Goal: Task Accomplishment & Management: Use online tool/utility

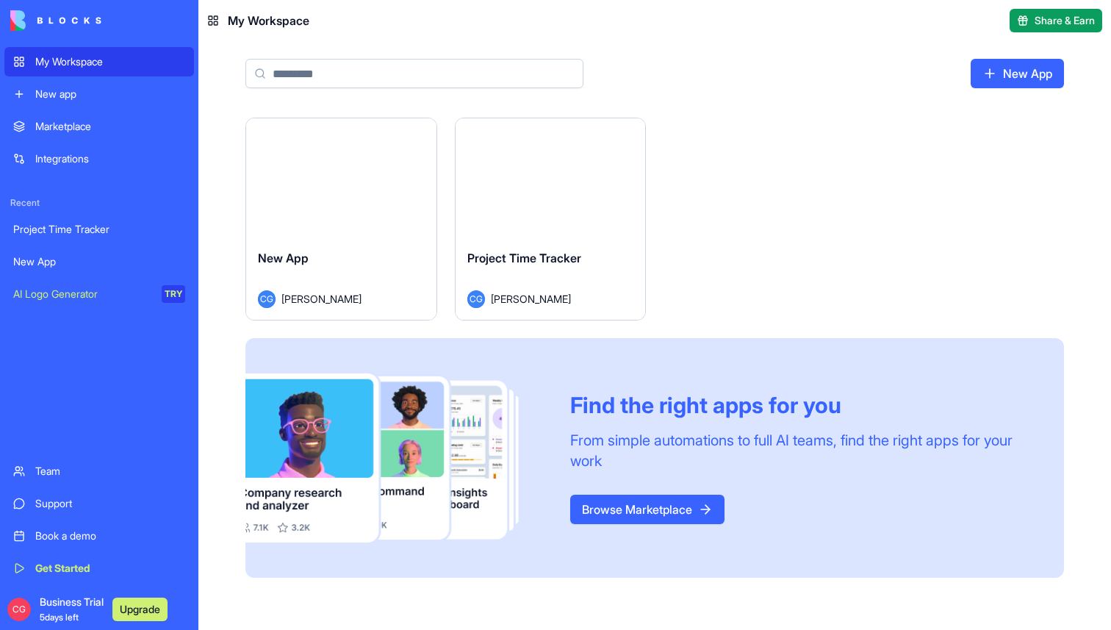
click at [350, 175] on button "Launch" at bounding box center [341, 177] width 110 height 29
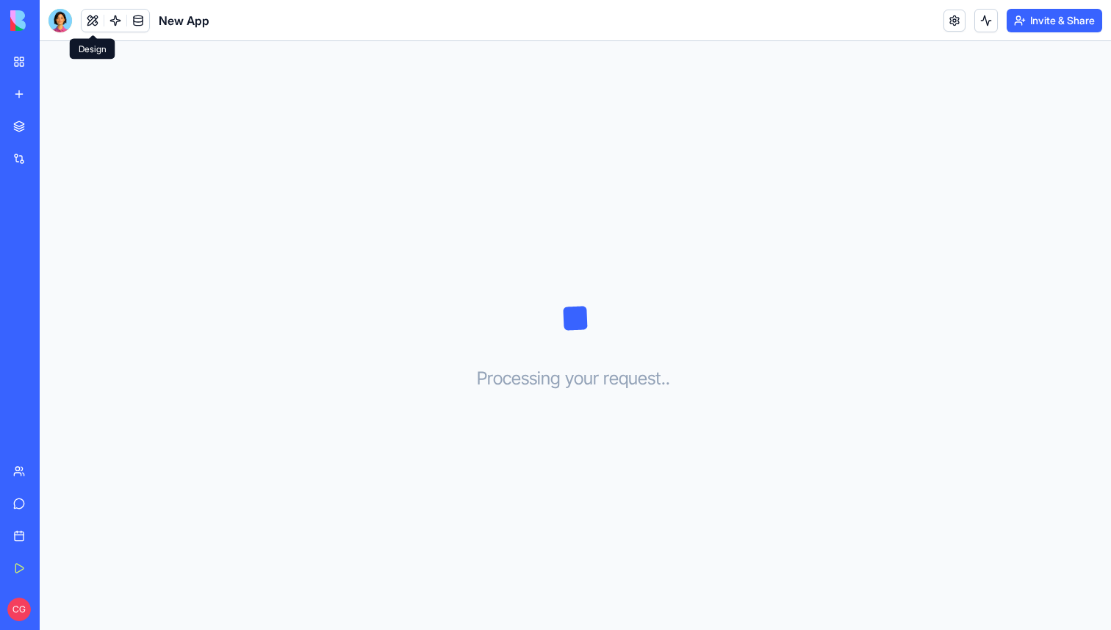
click at [92, 19] on button at bounding box center [93, 21] width 22 height 22
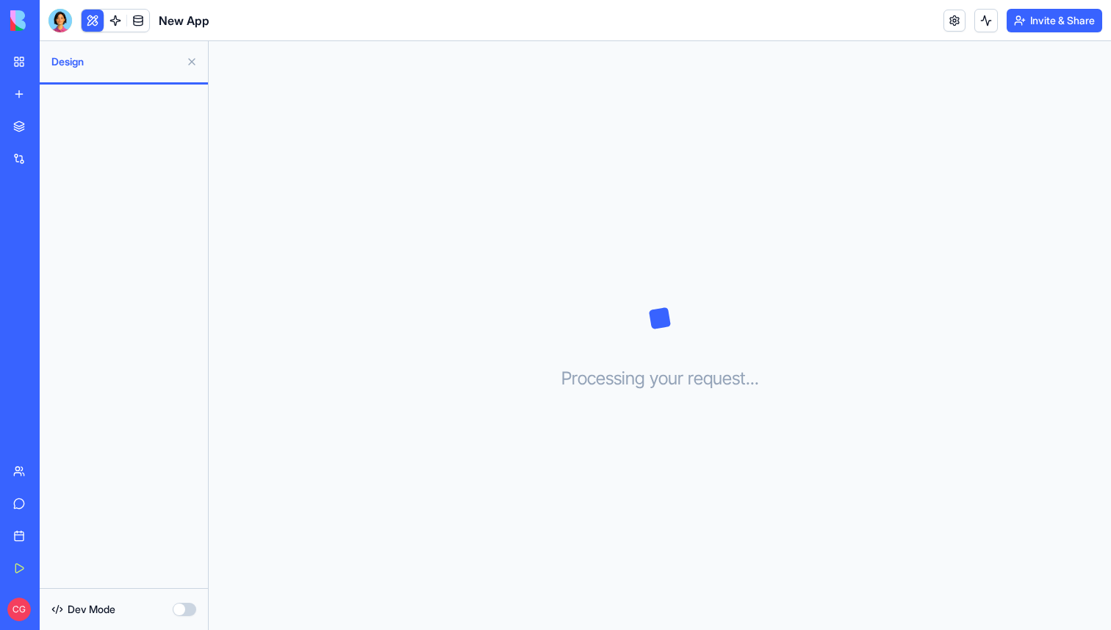
click at [37, 64] on div "My Workspace" at bounding box center [44, 61] width 19 height 15
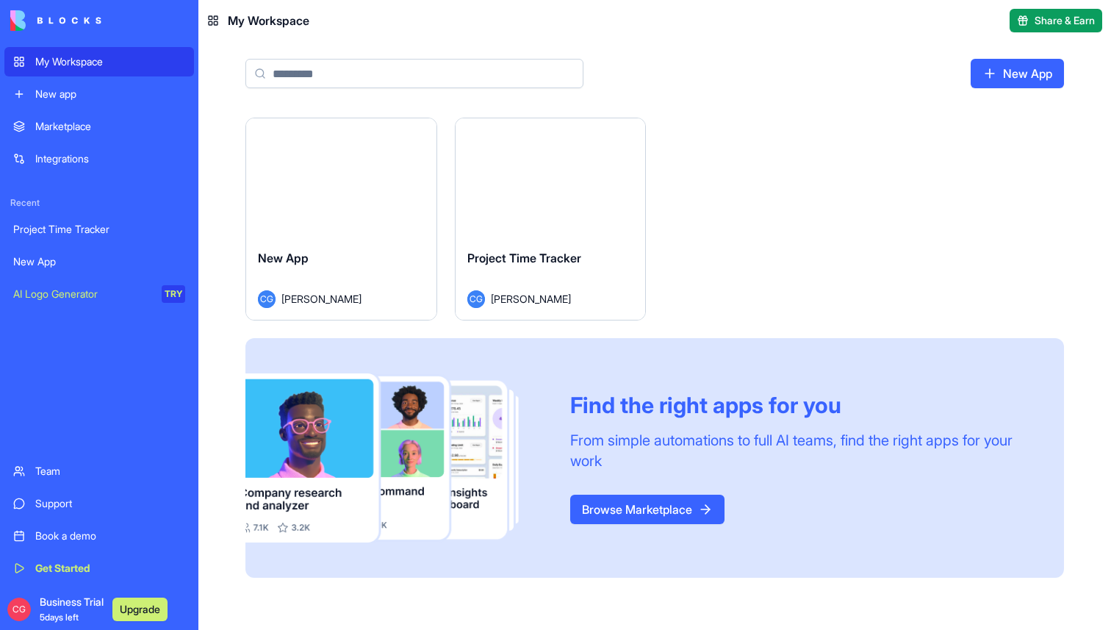
click at [332, 284] on div "New App" at bounding box center [341, 269] width 167 height 41
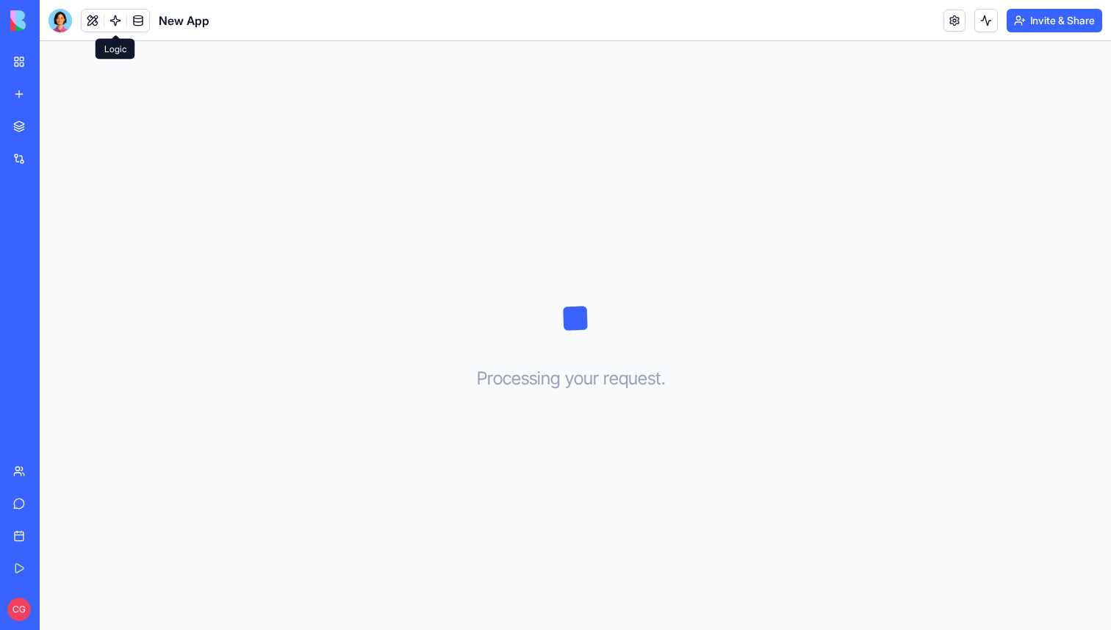
click at [111, 18] on link at bounding box center [115, 21] width 22 height 22
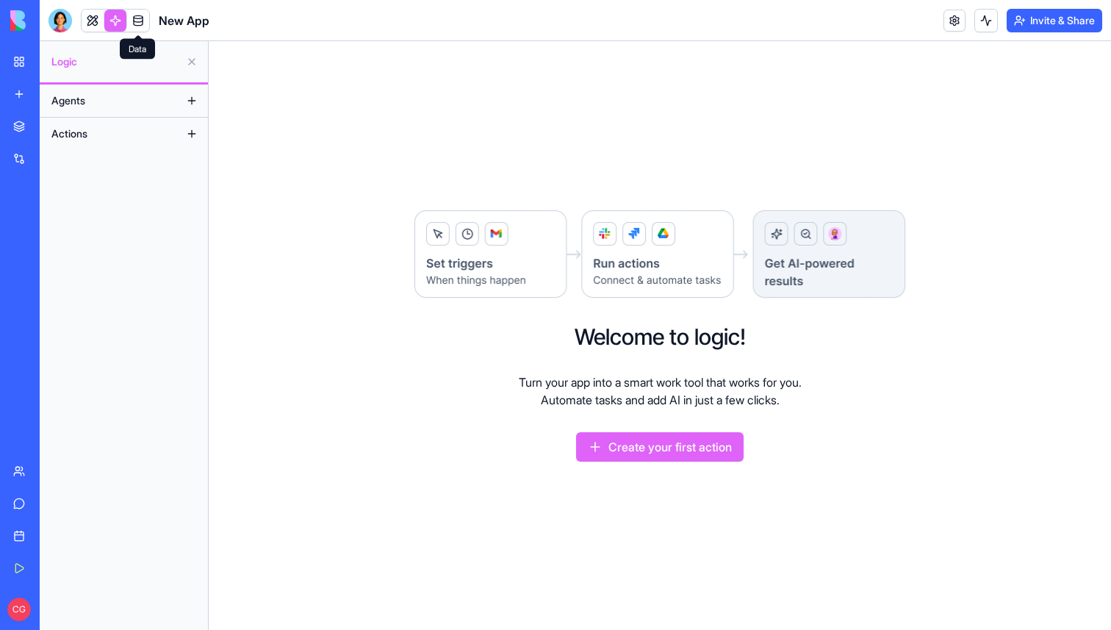
click at [138, 18] on link at bounding box center [138, 21] width 22 height 22
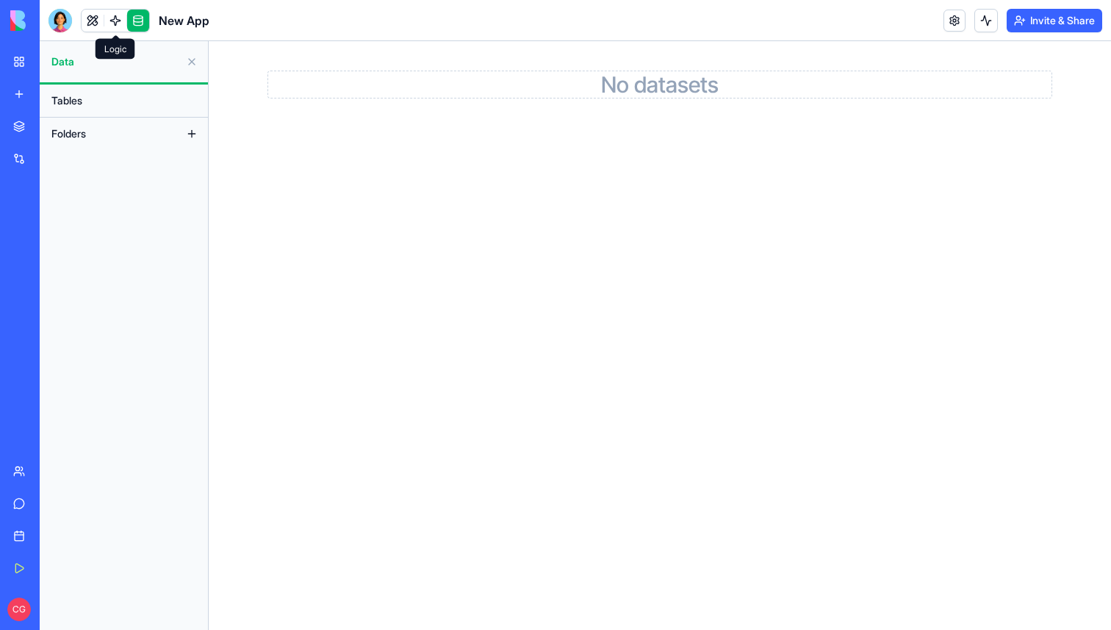
click at [117, 18] on link at bounding box center [115, 21] width 22 height 22
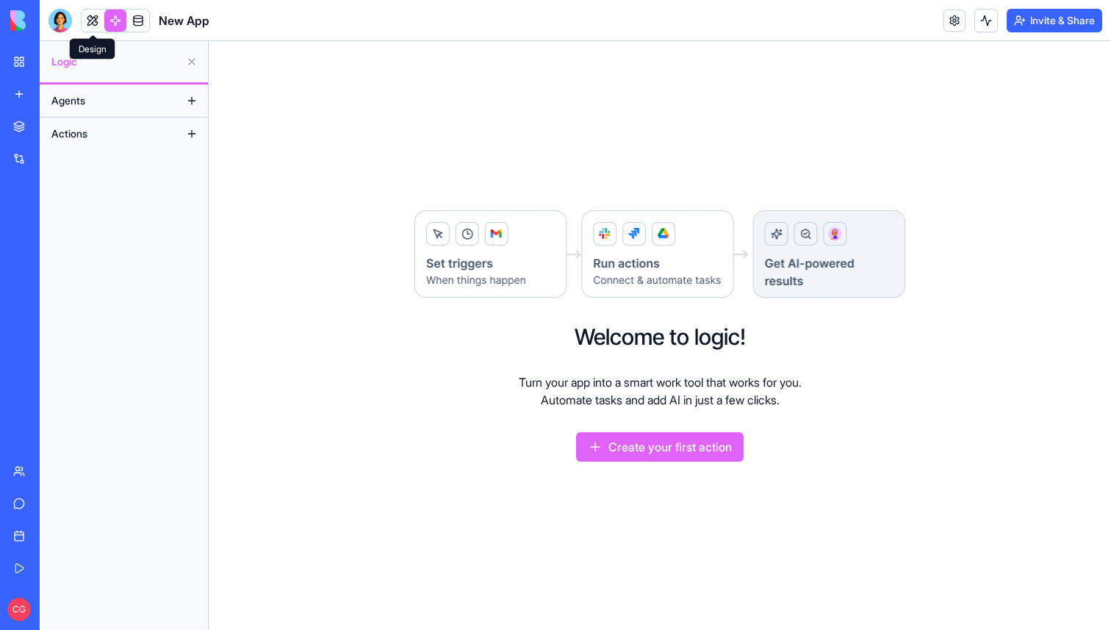
click at [90, 18] on link at bounding box center [93, 21] width 22 height 22
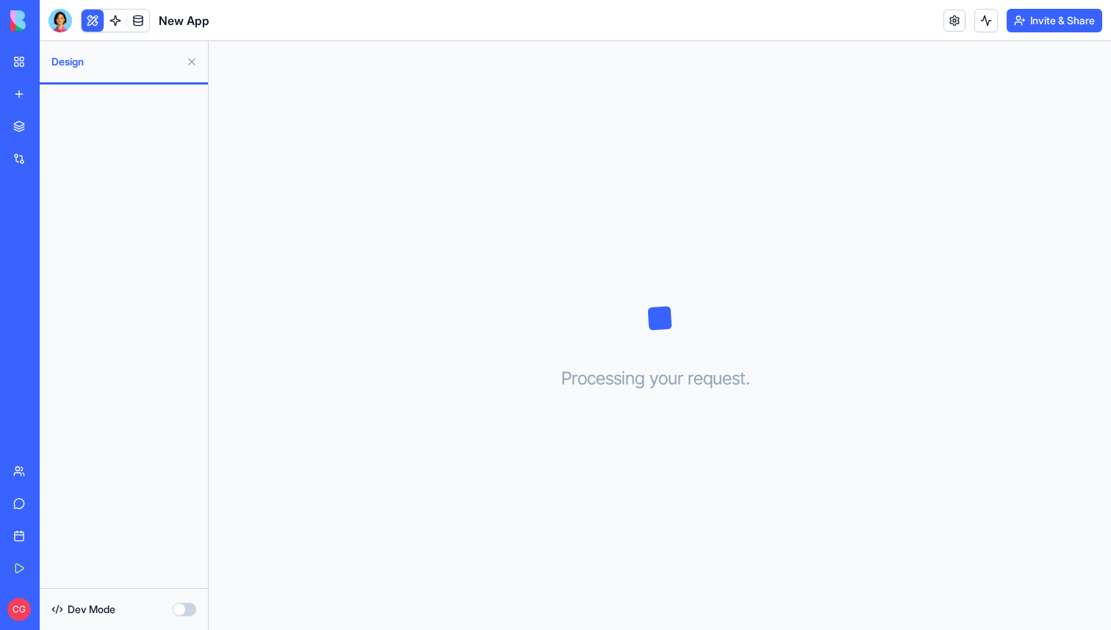
click at [21, 297] on div "AI Logo Generator" at bounding box center [16, 294] width 7 height 15
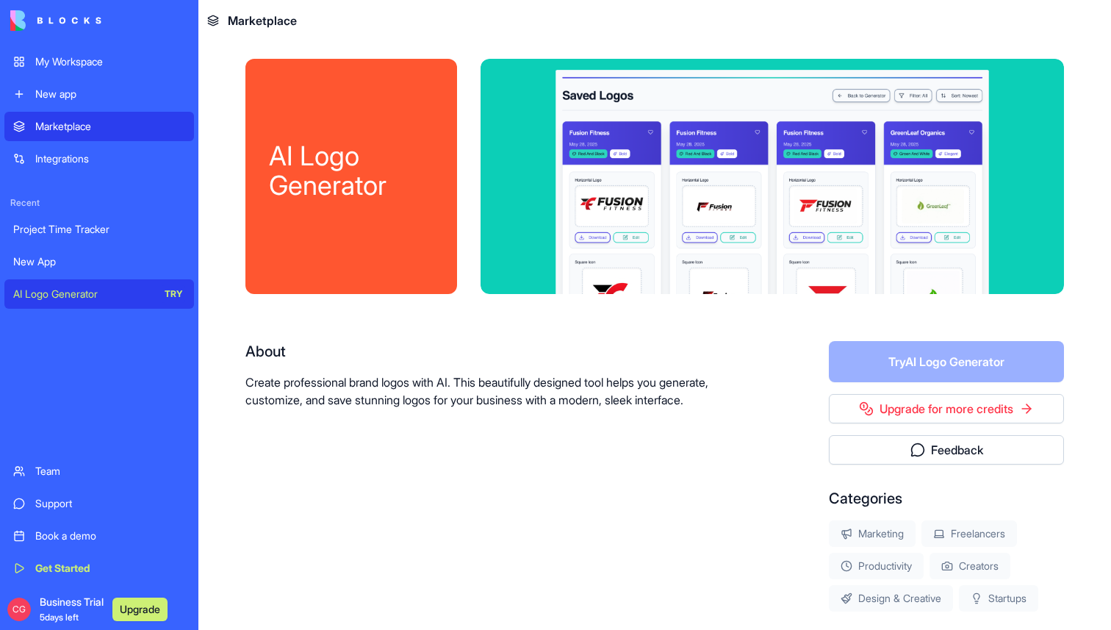
click at [892, 402] on link "Upgrade for more credits" at bounding box center [946, 408] width 235 height 29
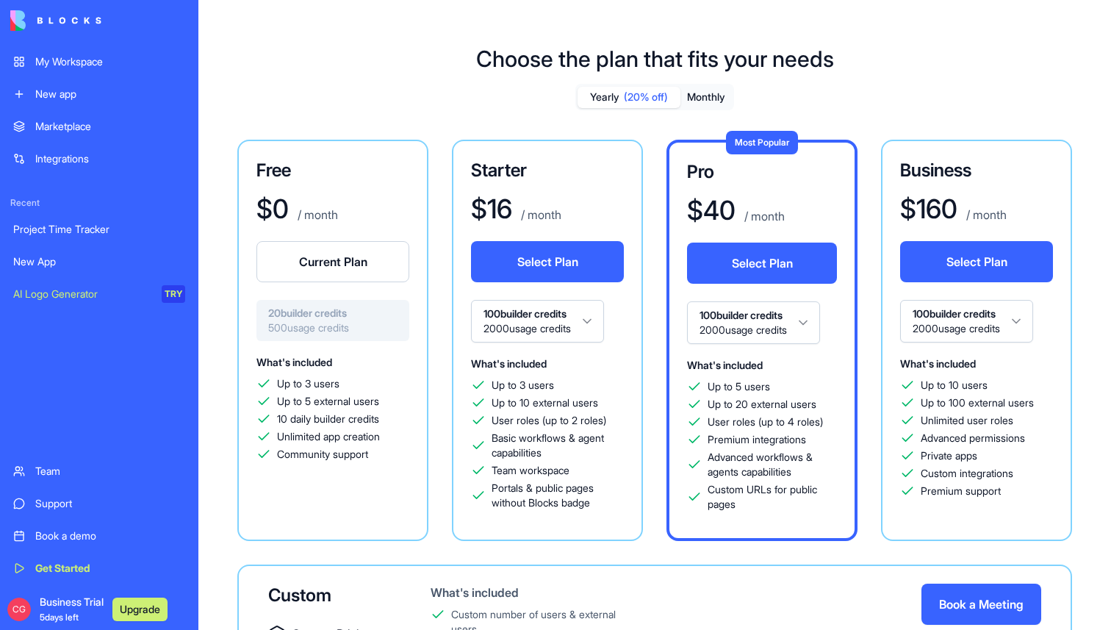
click at [695, 94] on button "Monthly" at bounding box center [706, 97] width 51 height 21
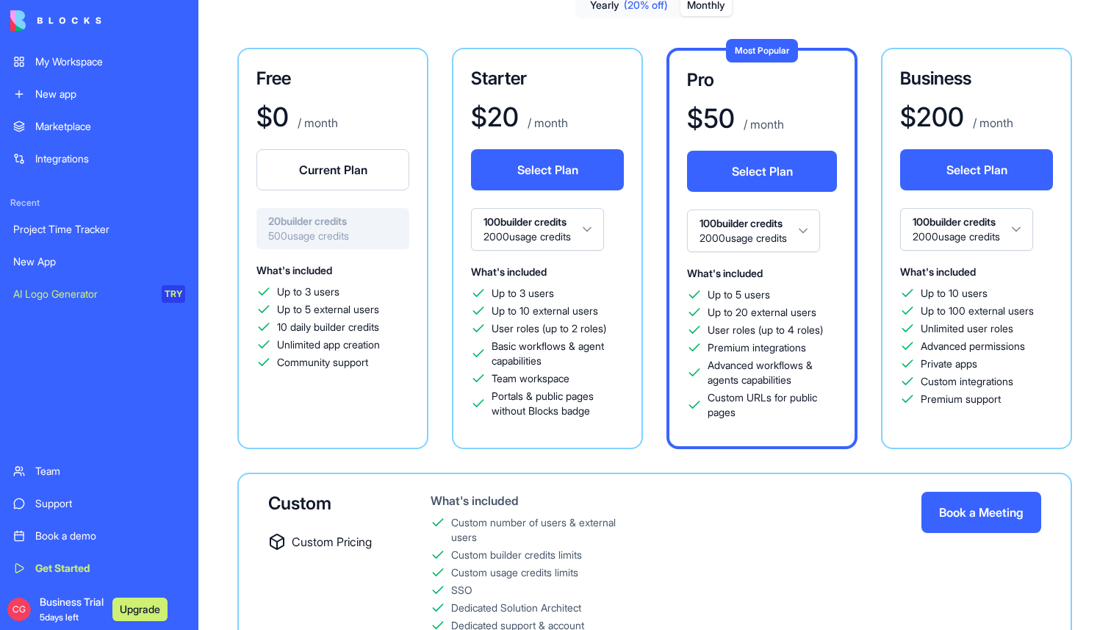
scroll to position [94, 0]
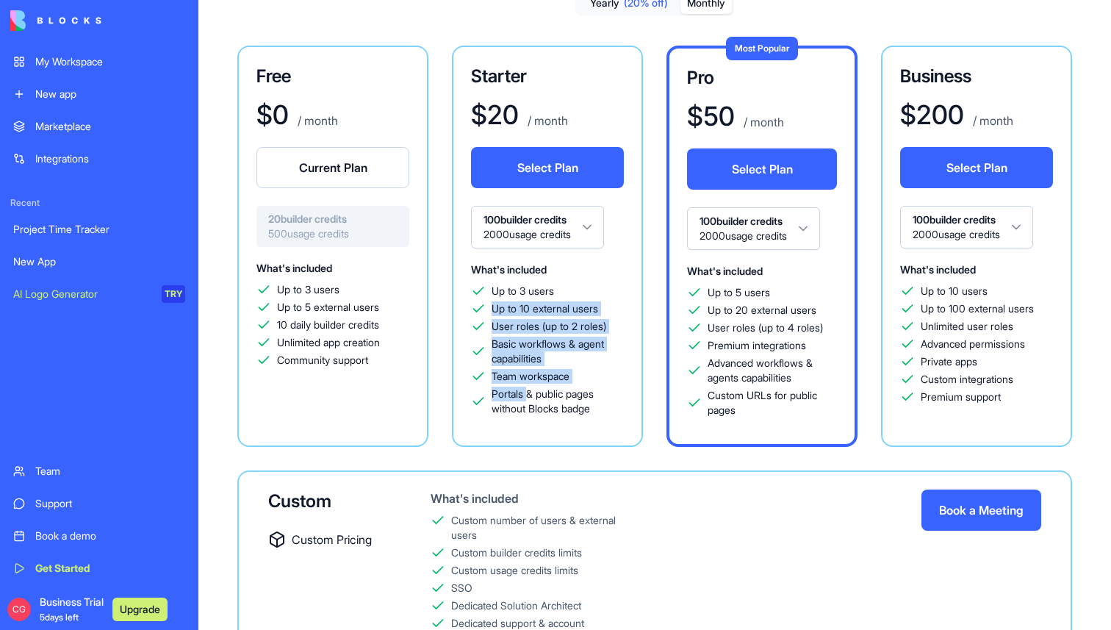
drag, startPoint x: 492, startPoint y: 307, endPoint x: 528, endPoint y: 390, distance: 90.5
click at [528, 390] on div "Up to 3 users Up to 10 external users User roles (up to 2 roles) Basic workflow…" at bounding box center [547, 350] width 153 height 132
click at [528, 390] on span "Portals & public pages without Blocks badge" at bounding box center [558, 401] width 132 height 29
drag, startPoint x: 588, startPoint y: 406, endPoint x: 485, endPoint y: 306, distance: 142.9
click at [485, 306] on div "Up to 3 users Up to 10 external users User roles (up to 2 roles) Basic workflow…" at bounding box center [547, 350] width 153 height 132
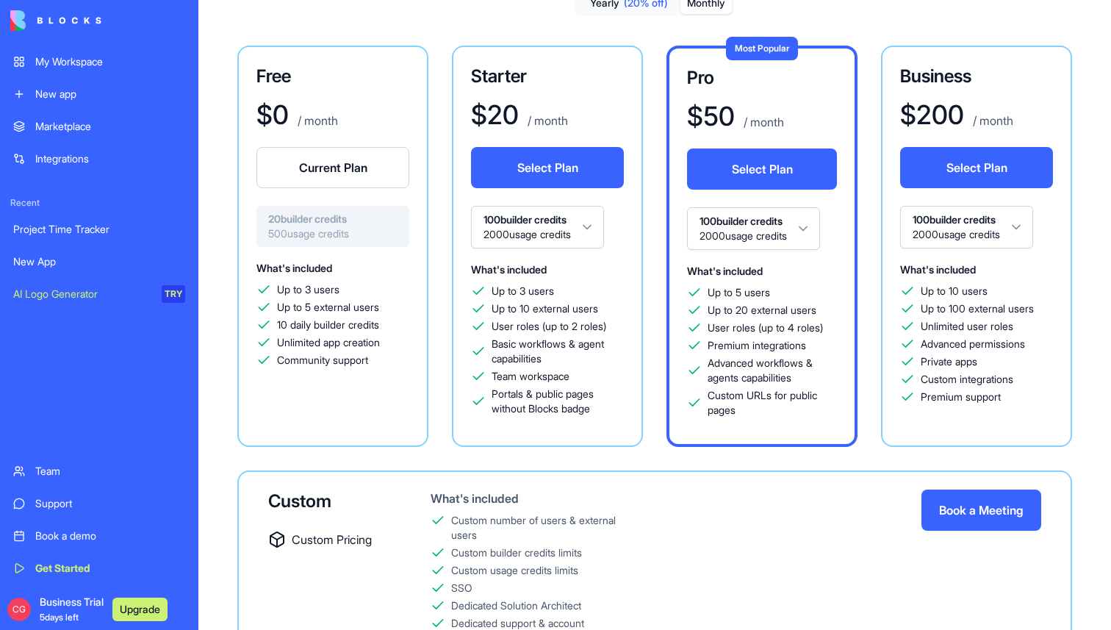
click at [485, 306] on icon at bounding box center [478, 308] width 15 height 15
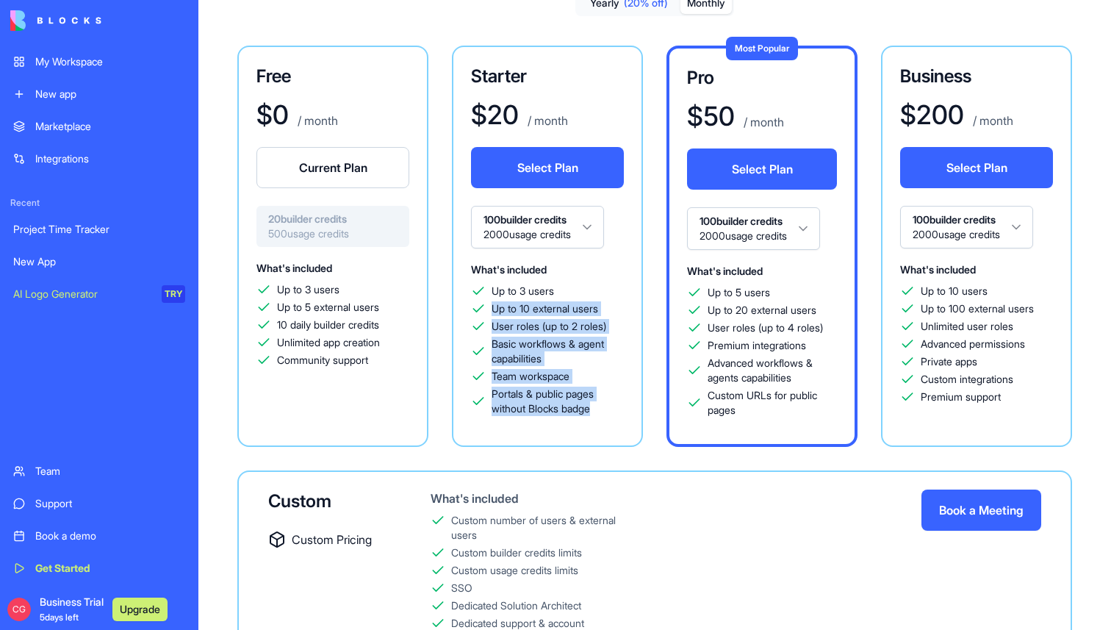
drag, startPoint x: 485, startPoint y: 306, endPoint x: 595, endPoint y: 413, distance: 153.3
click at [596, 413] on div "Up to 3 users Up to 10 external users User roles (up to 2 roles) Basic workflow…" at bounding box center [547, 350] width 153 height 132
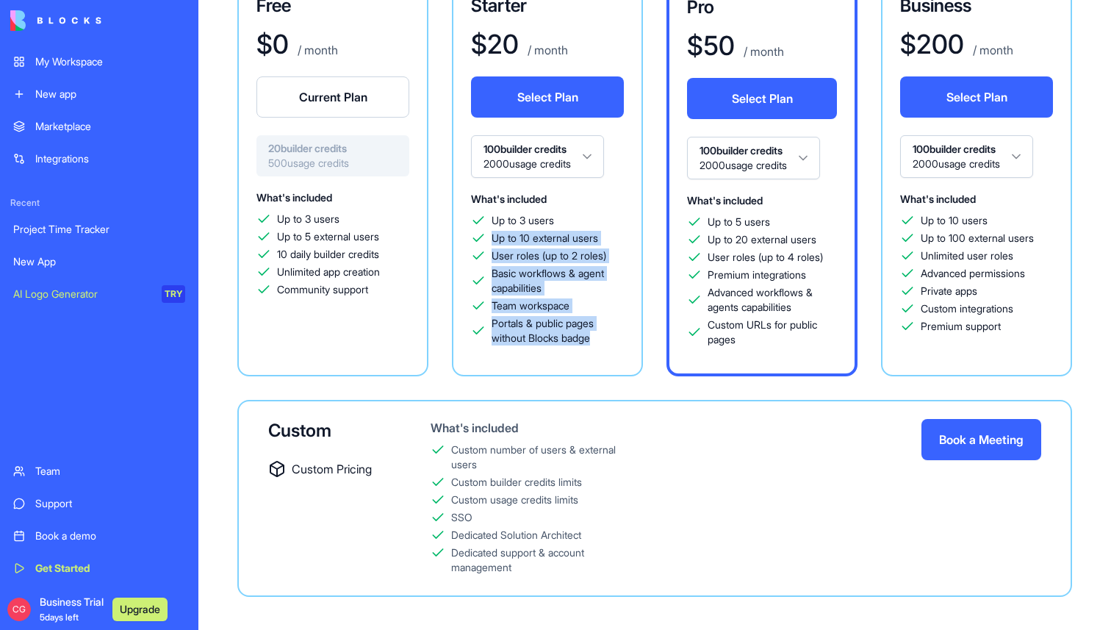
scroll to position [179, 0]
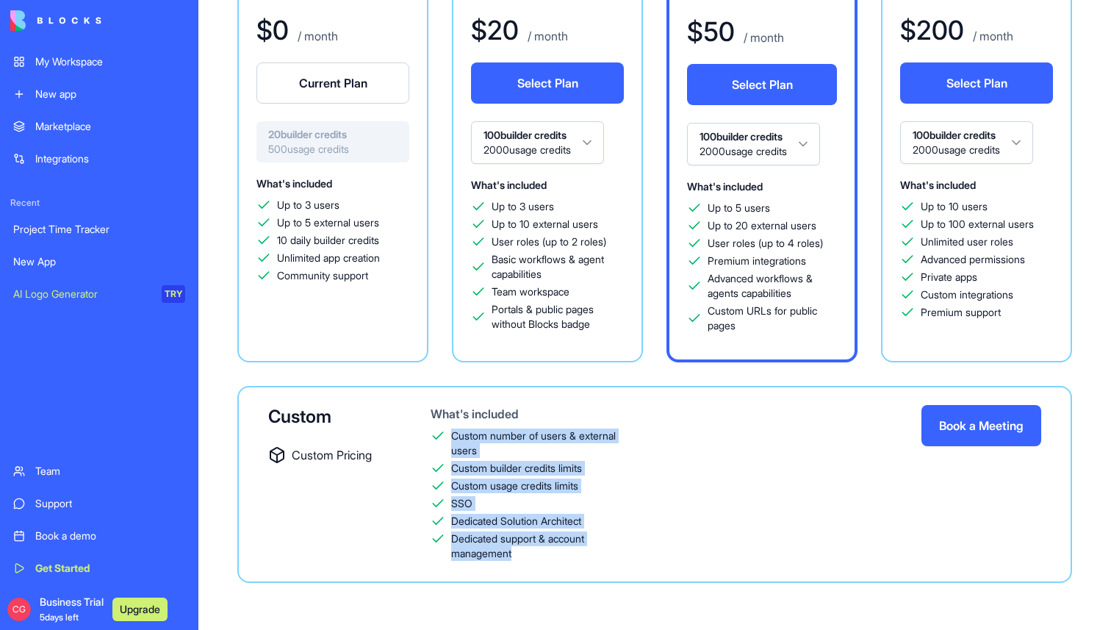
drag, startPoint x: 447, startPoint y: 431, endPoint x: 578, endPoint y: 562, distance: 185.0
click at [578, 562] on div "What's included Custom number of users & external users Custom builder credits …" at bounding box center [533, 484] width 205 height 159
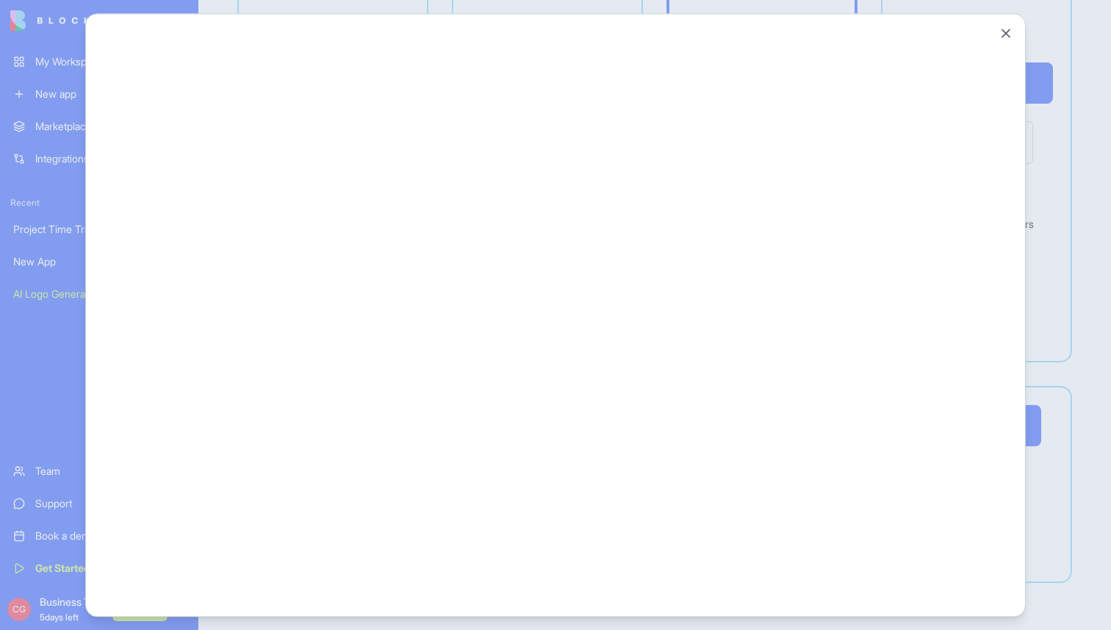
scroll to position [0, 0]
click at [1007, 31] on button "Close" at bounding box center [1006, 33] width 15 height 15
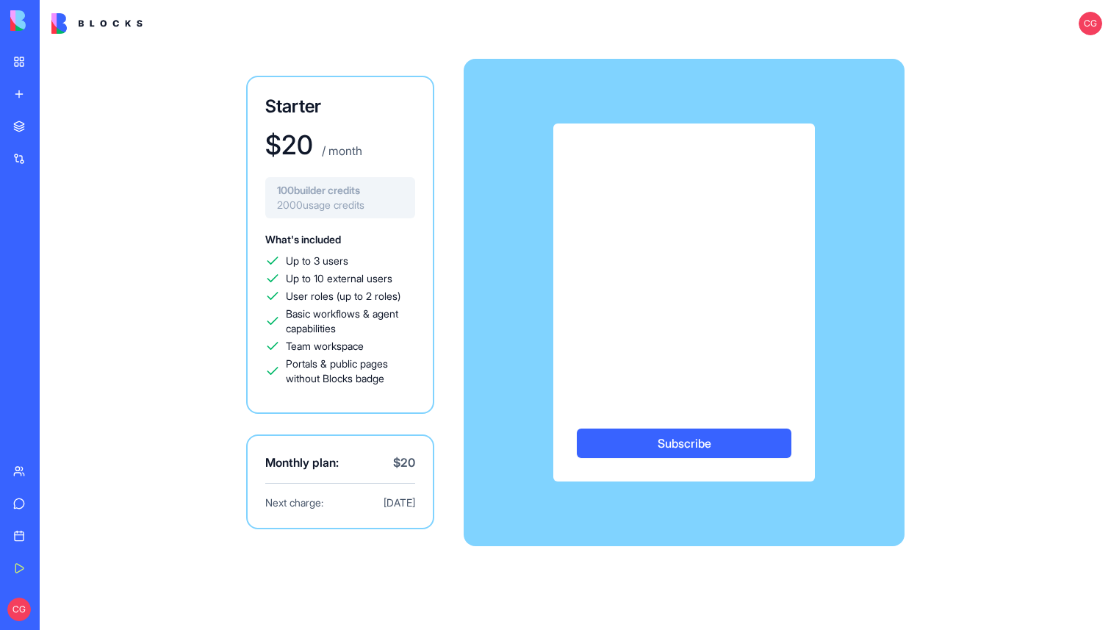
click at [54, 234] on div "Project Time Tracker" at bounding box center [33, 229] width 41 height 15
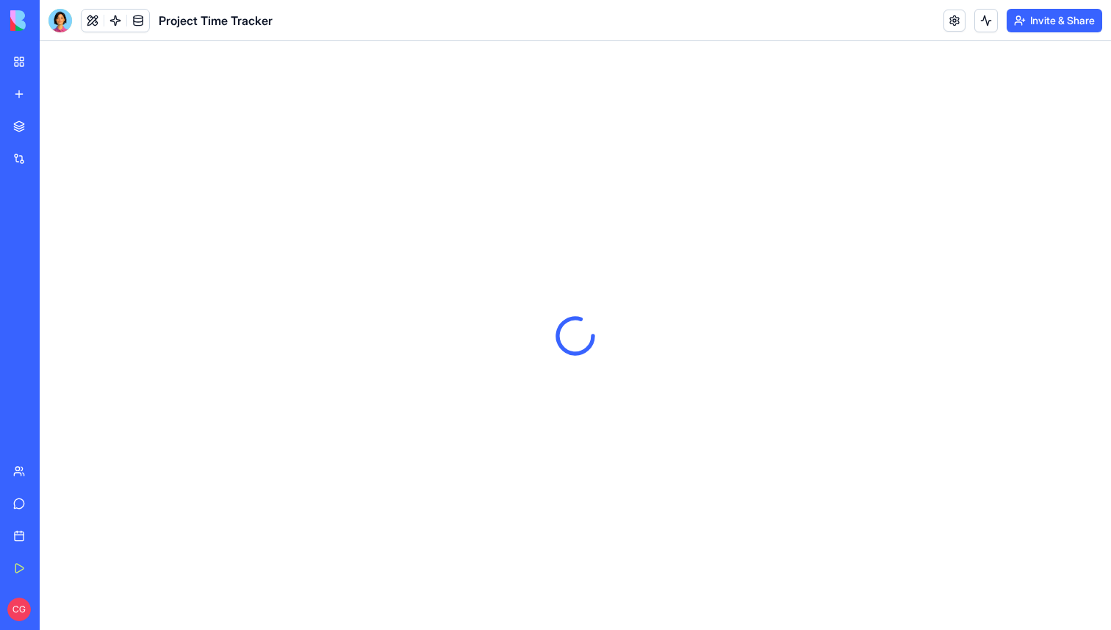
click at [54, 131] on div "Marketplace" at bounding box center [44, 126] width 19 height 15
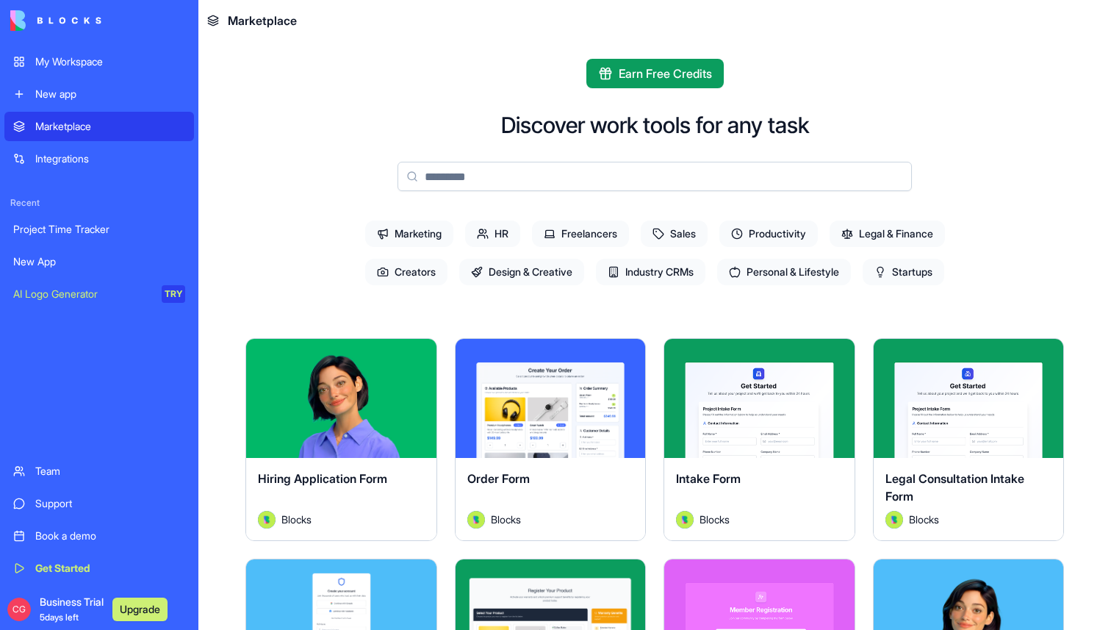
click at [690, 236] on span "Sales" at bounding box center [674, 233] width 67 height 26
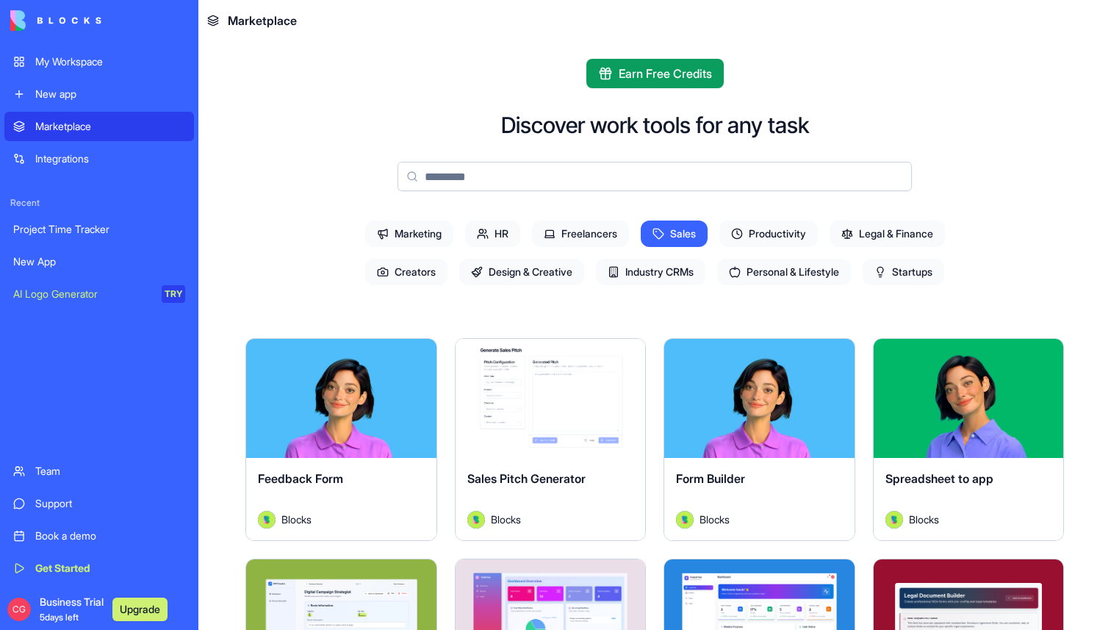
click at [765, 229] on span "Productivity" at bounding box center [769, 233] width 98 height 26
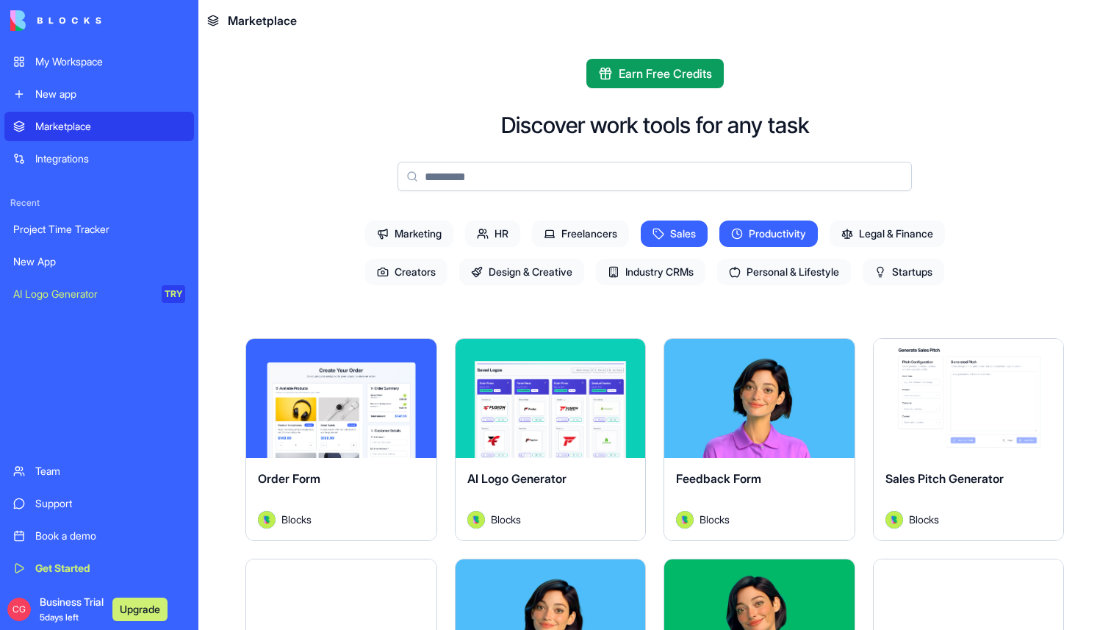
click at [861, 238] on span "Legal & Finance" at bounding box center [887, 233] width 115 height 26
click at [796, 240] on span "Productivity" at bounding box center [769, 233] width 98 height 26
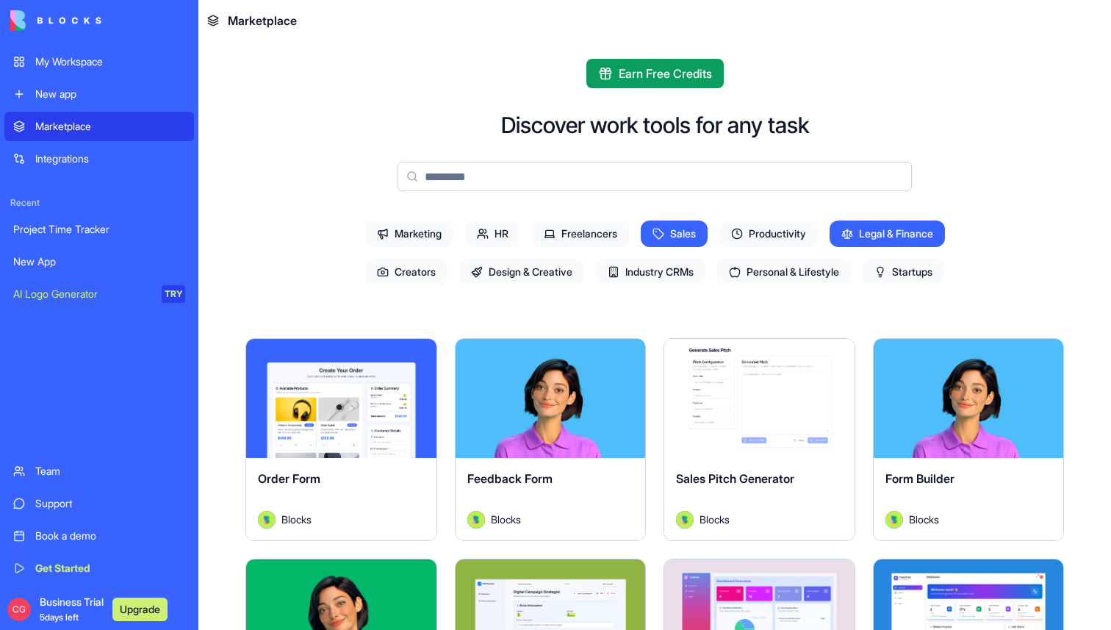
click at [678, 227] on span "Sales" at bounding box center [674, 233] width 67 height 26
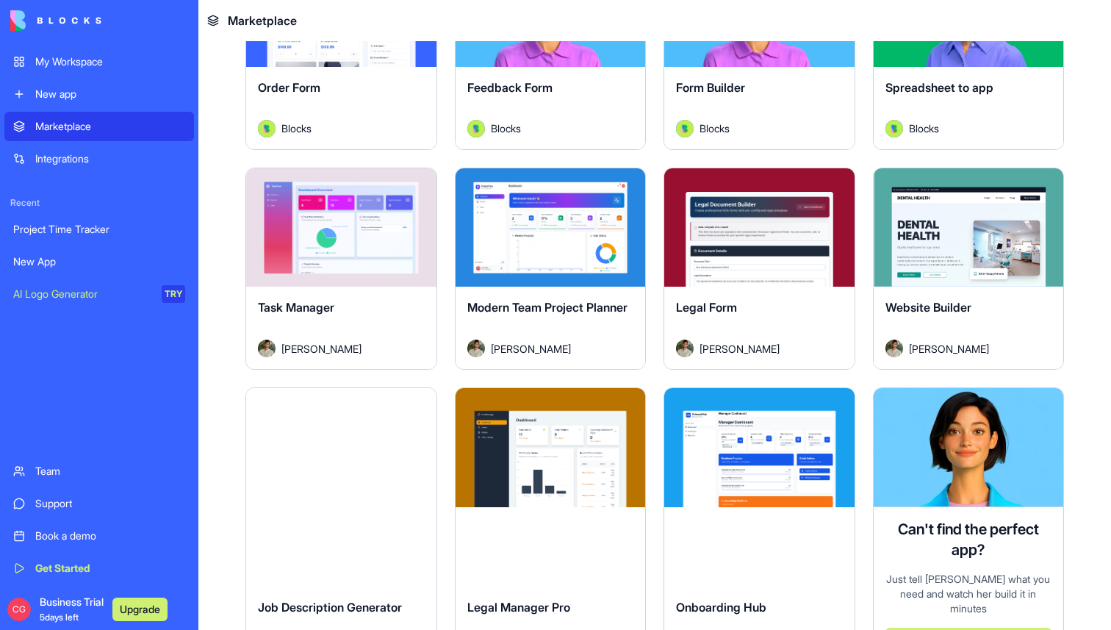
scroll to position [756, 0]
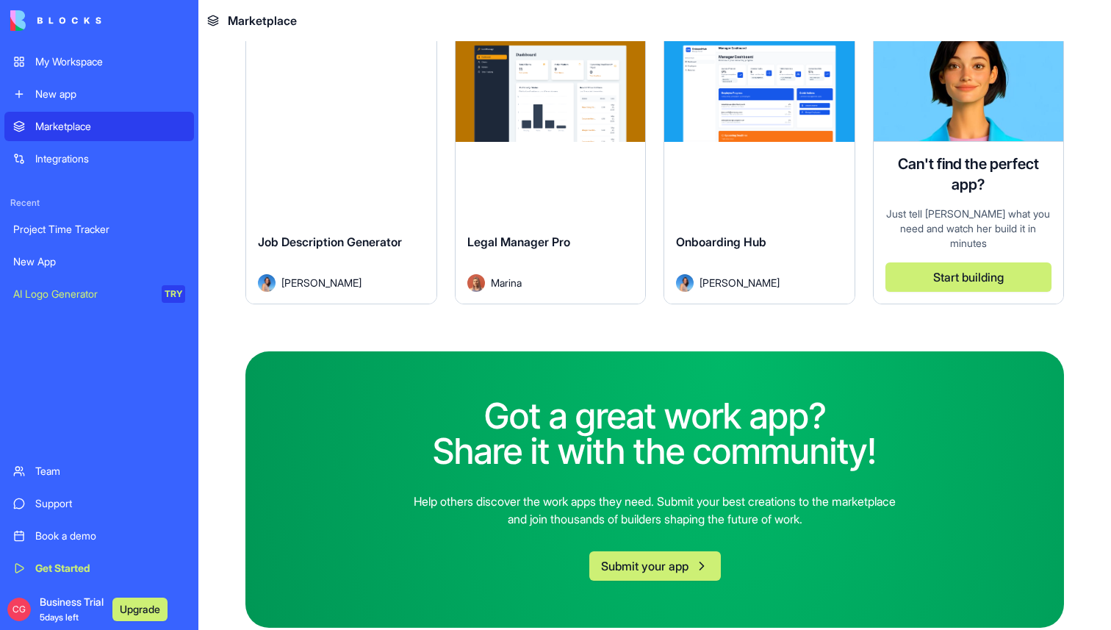
click at [90, 93] on div "New app" at bounding box center [110, 94] width 150 height 15
